Goal: Information Seeking & Learning: Learn about a topic

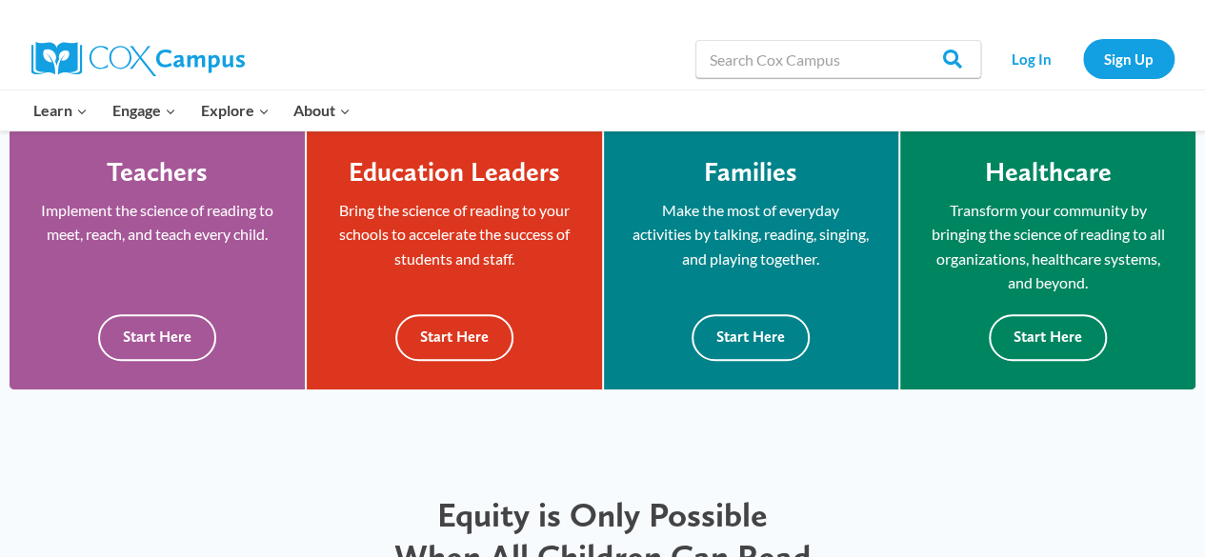
scroll to position [547, 0]
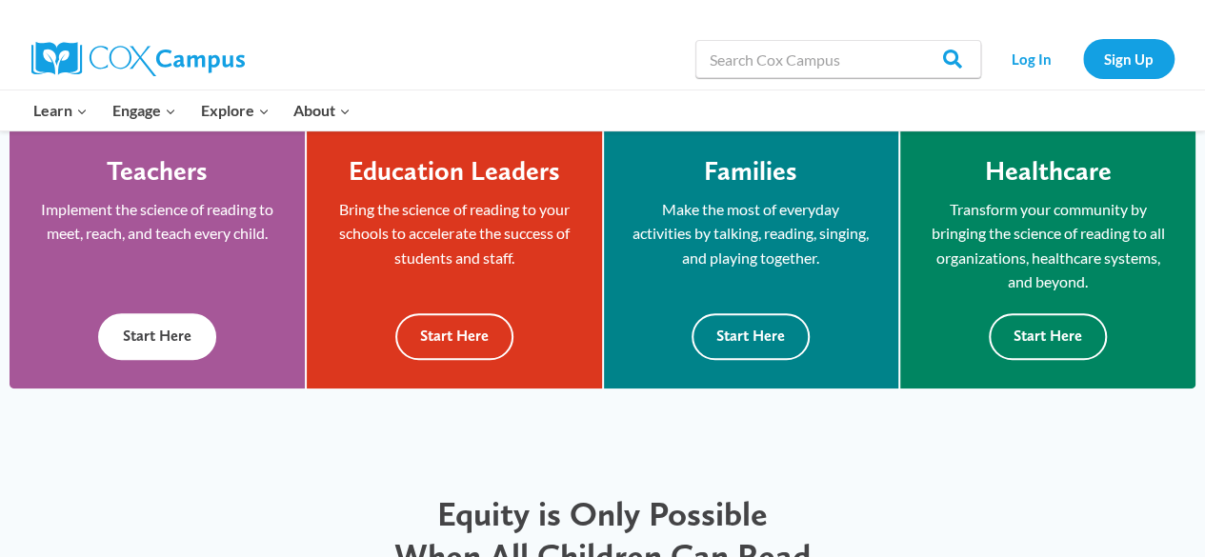
click at [165, 331] on button "Start Here" at bounding box center [157, 337] width 118 height 47
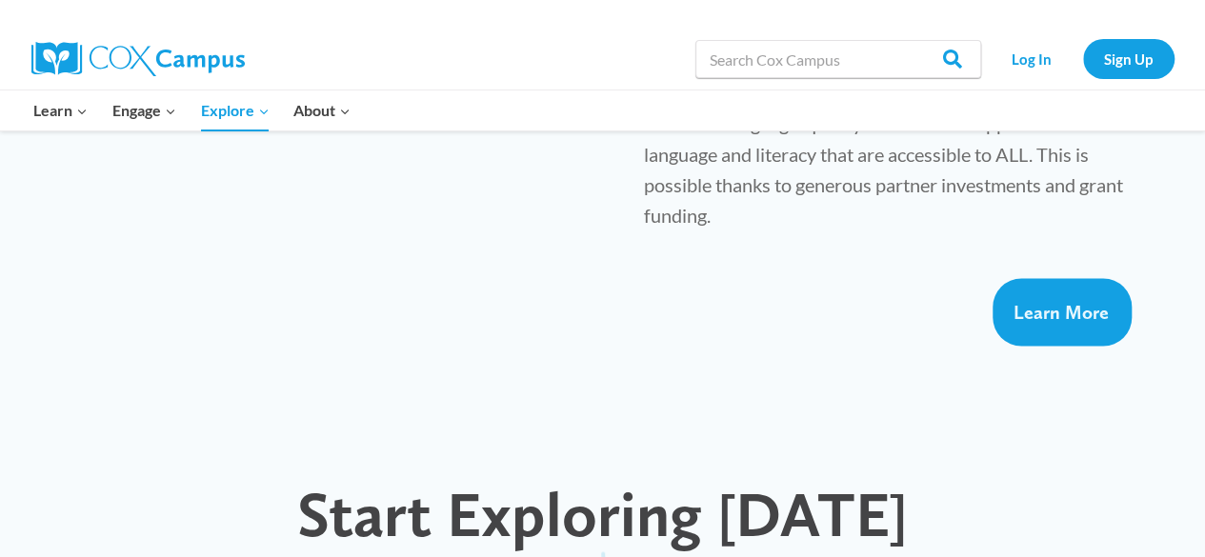
scroll to position [1578, 0]
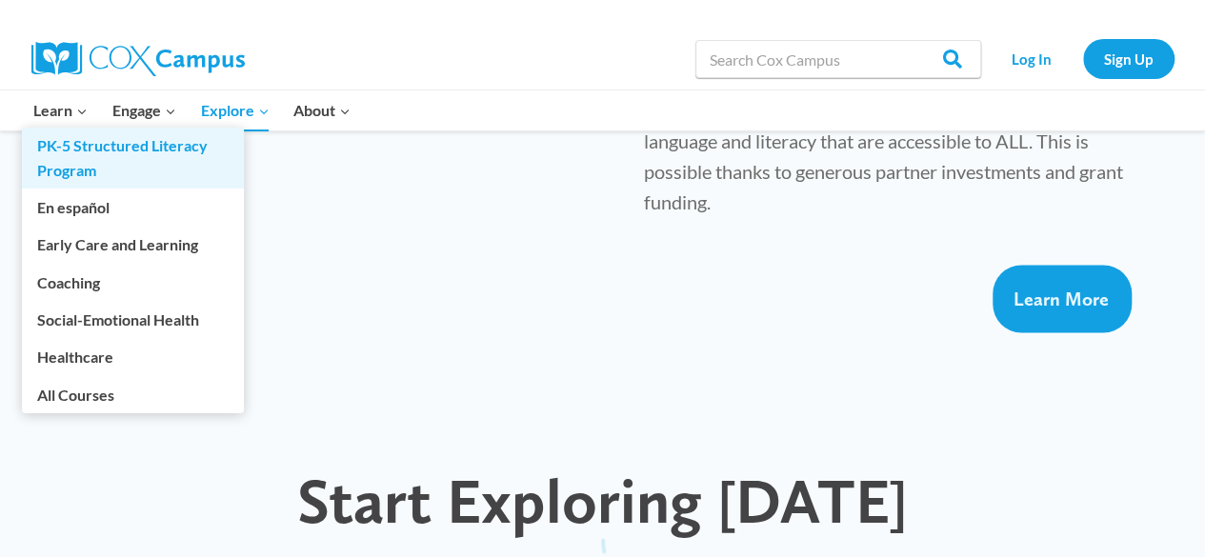
click at [74, 148] on link "PK-5 Structured Literacy Program" at bounding box center [133, 158] width 222 height 61
